Goal: Navigation & Orientation: Understand site structure

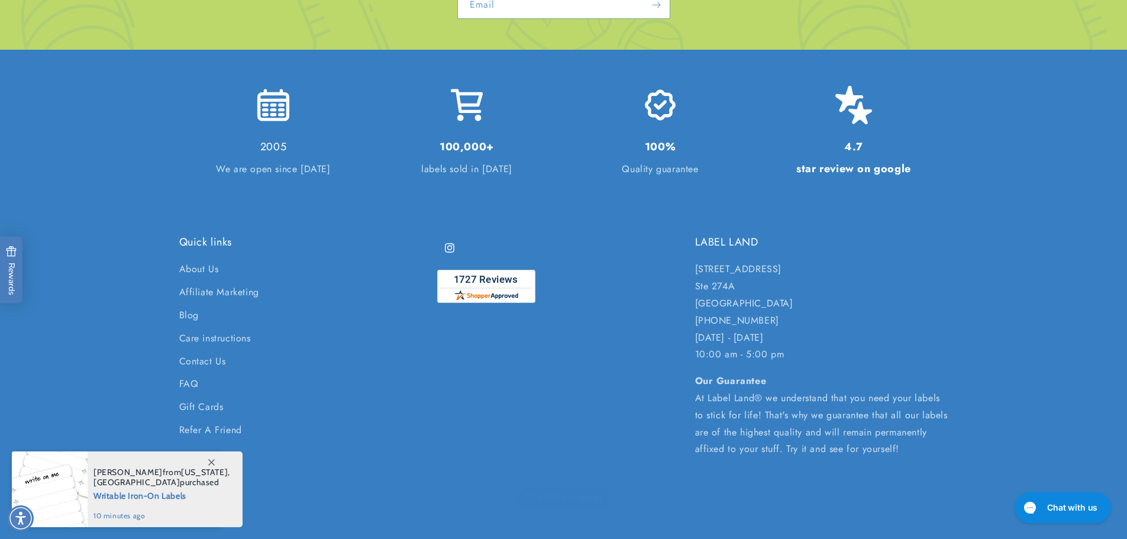
scroll to position [2860, 0]
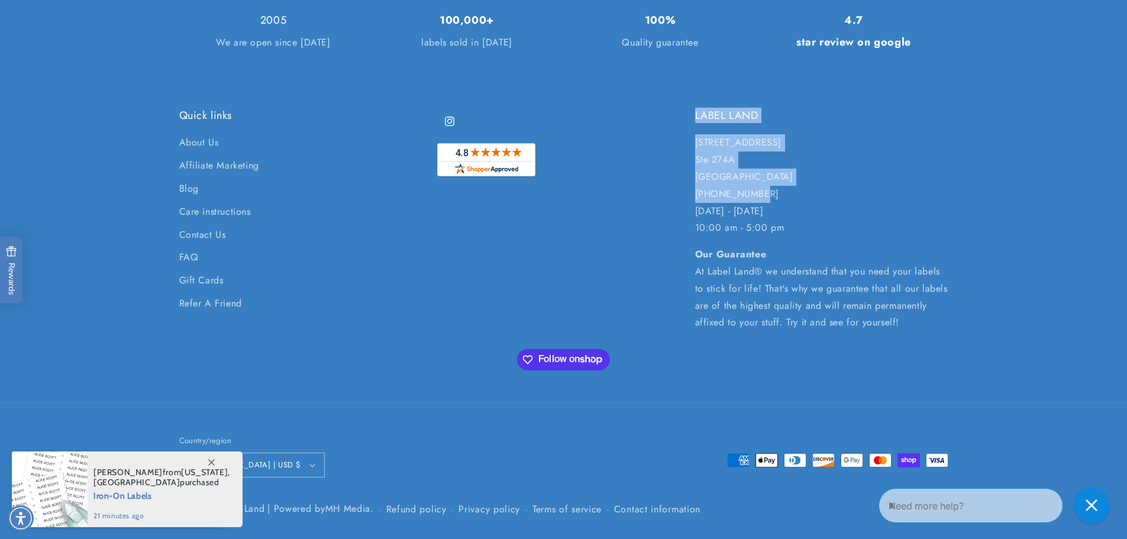
drag, startPoint x: 692, startPoint y: 135, endPoint x: 774, endPoint y: 193, distance: 99.8
click at [774, 193] on div "Quick links About Us Affiliate Marketing Blog Care instructions Contact Us FAQ …" at bounding box center [563, 220] width 769 height 222
copy div "LABEL LAND [STREET_ADDRESS] [GEOGRAPHIC_DATA][STREET_ADDRESS] 732-987-3915"
